Goal: Browse casually: Explore the website without a specific task or goal

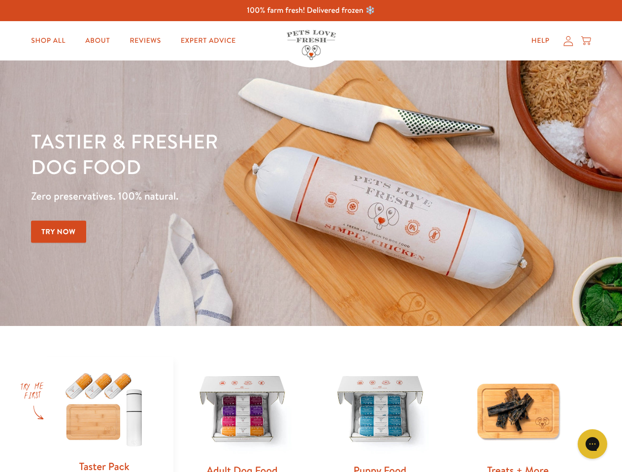
click at [311, 236] on div "Tastier & fresher dog food Zero preservatives. 100% natural. Try Now" at bounding box center [217, 193] width 373 height 130
click at [592, 444] on icon "Gorgias live chat" at bounding box center [591, 443] width 9 height 9
